Goal: Task Accomplishment & Management: Manage account settings

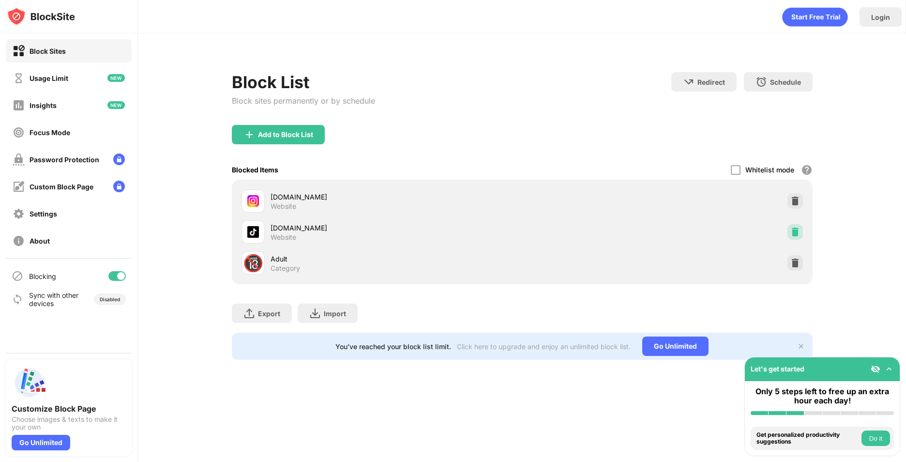
click at [792, 232] on img at bounding box center [795, 232] width 10 height 10
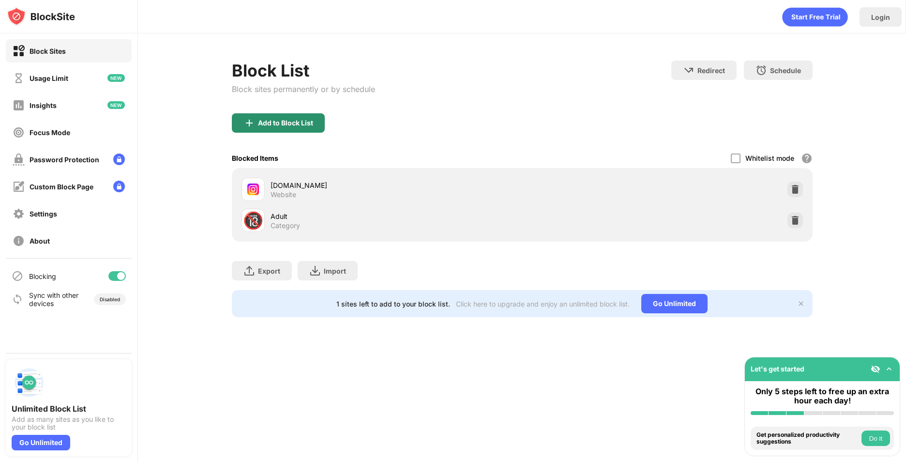
click at [297, 107] on div "Block List Block sites permanently or by schedule" at bounding box center [303, 87] width 143 height 53
click at [301, 119] on div "Add to Block List" at bounding box center [285, 123] width 55 height 8
click at [297, 125] on body "Block Sites Usage Limit Insights Focus Mode Password Protection Custom Block Pa…" at bounding box center [453, 231] width 906 height 462
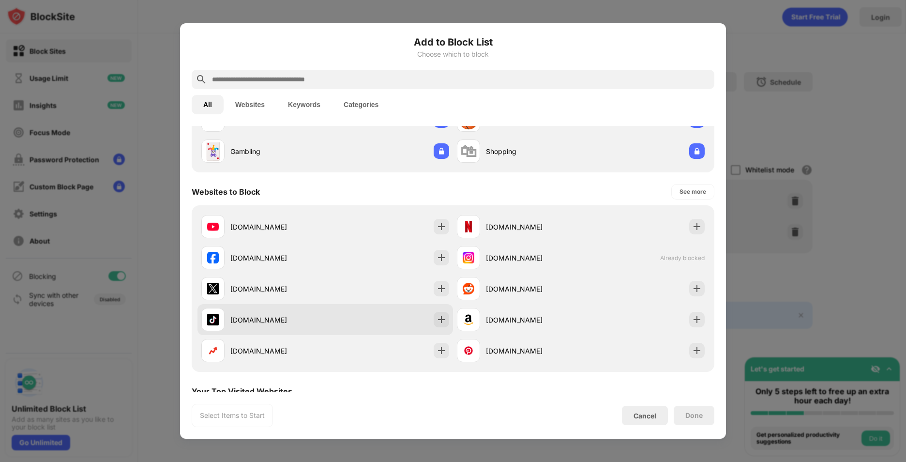
scroll to position [194, 0]
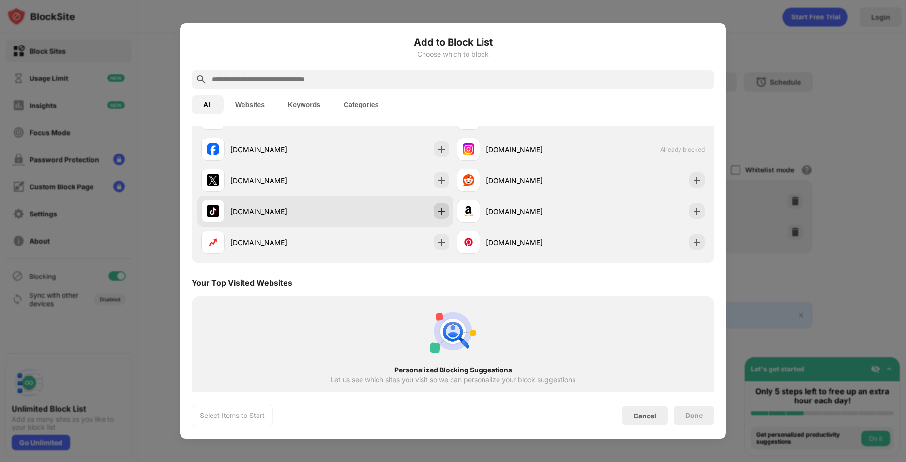
click at [440, 209] on img at bounding box center [442, 211] width 10 height 10
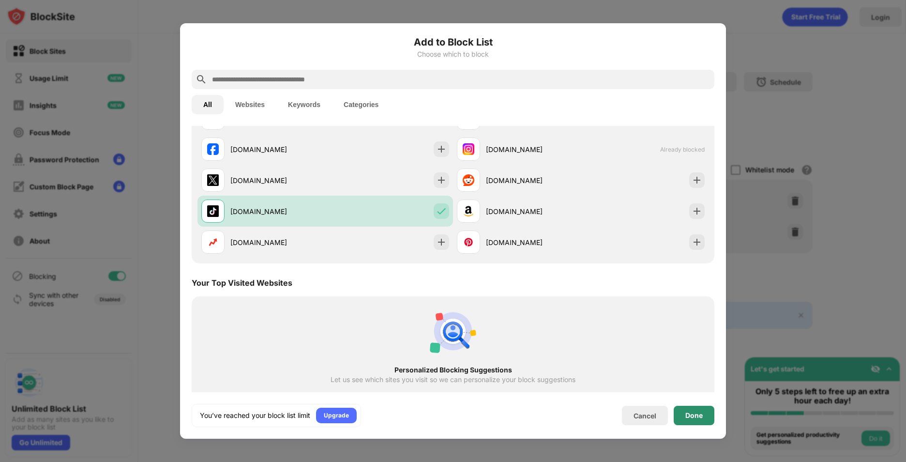
click at [688, 420] on div "Done" at bounding box center [694, 415] width 41 height 19
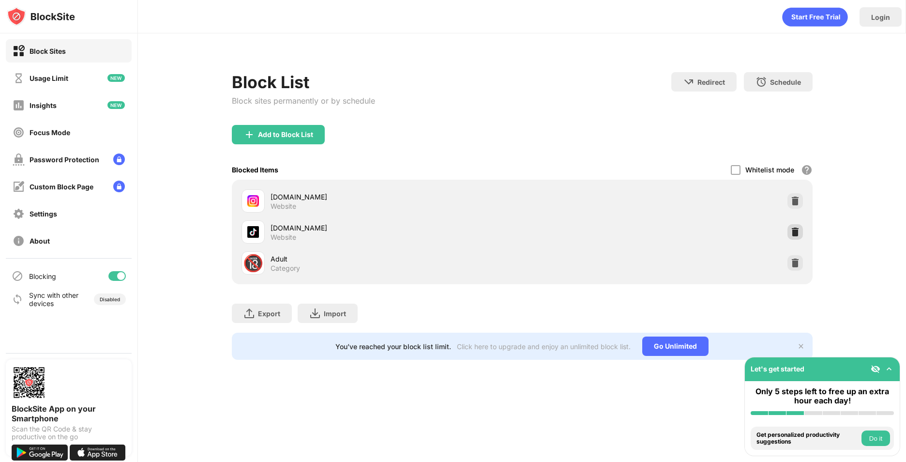
click at [801, 227] on div at bounding box center [794, 231] width 15 height 15
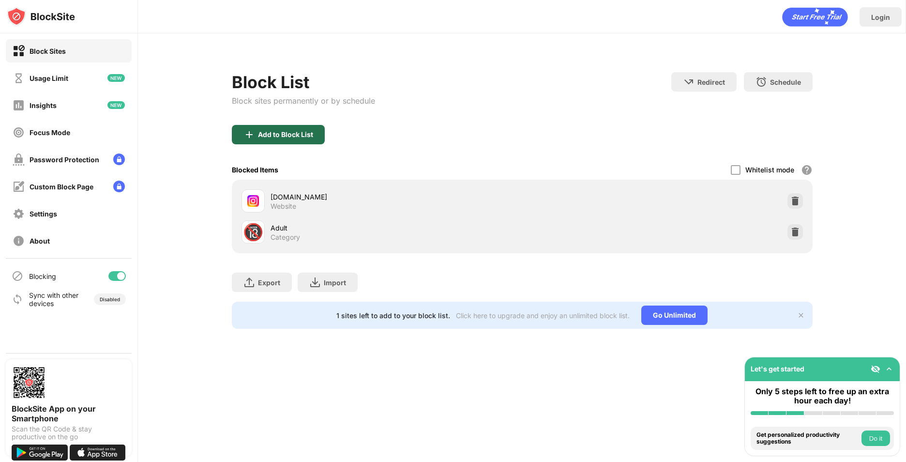
click at [305, 126] on div "Add to Block List" at bounding box center [278, 134] width 93 height 19
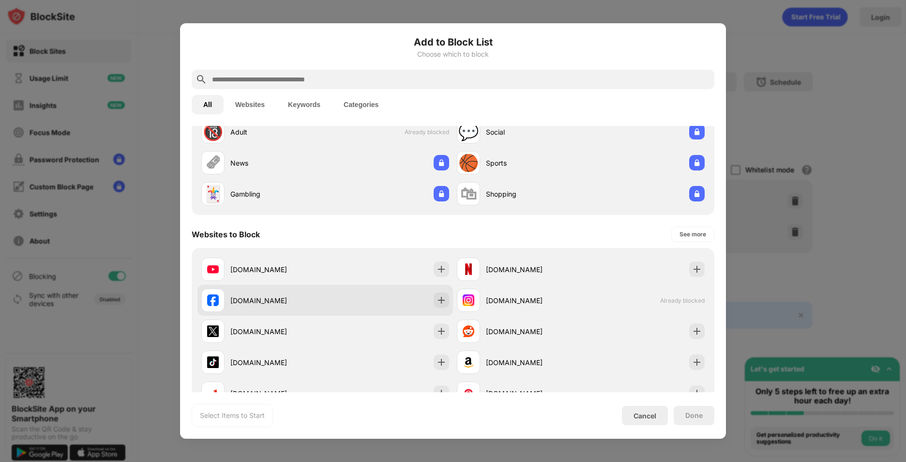
scroll to position [97, 0]
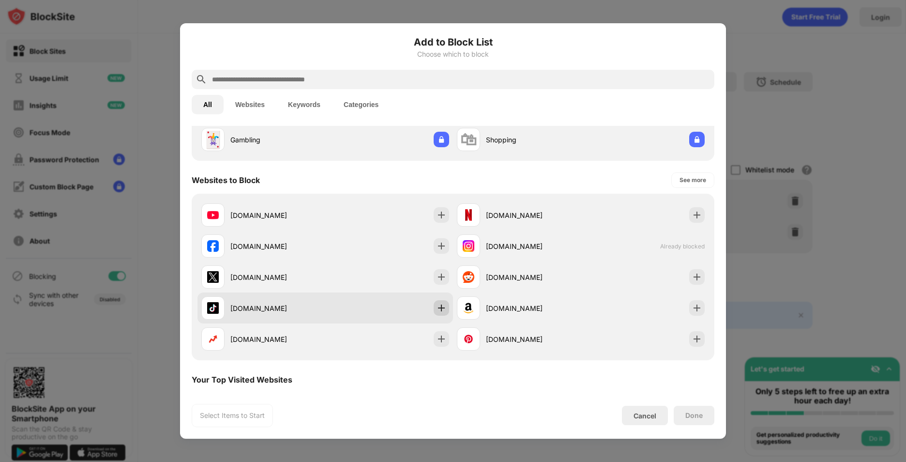
click at [437, 308] on img at bounding box center [442, 308] width 10 height 10
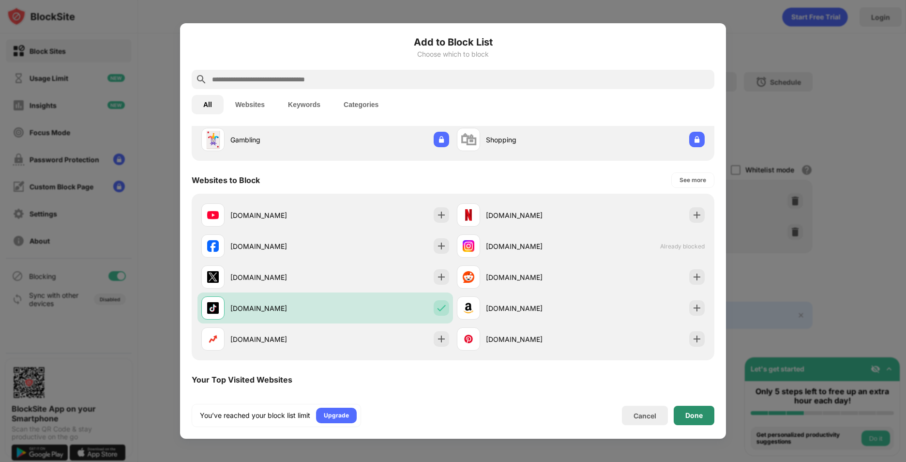
click at [698, 419] on div "Done" at bounding box center [693, 415] width 17 height 8
